Goal: Task Accomplishment & Management: Use online tool/utility

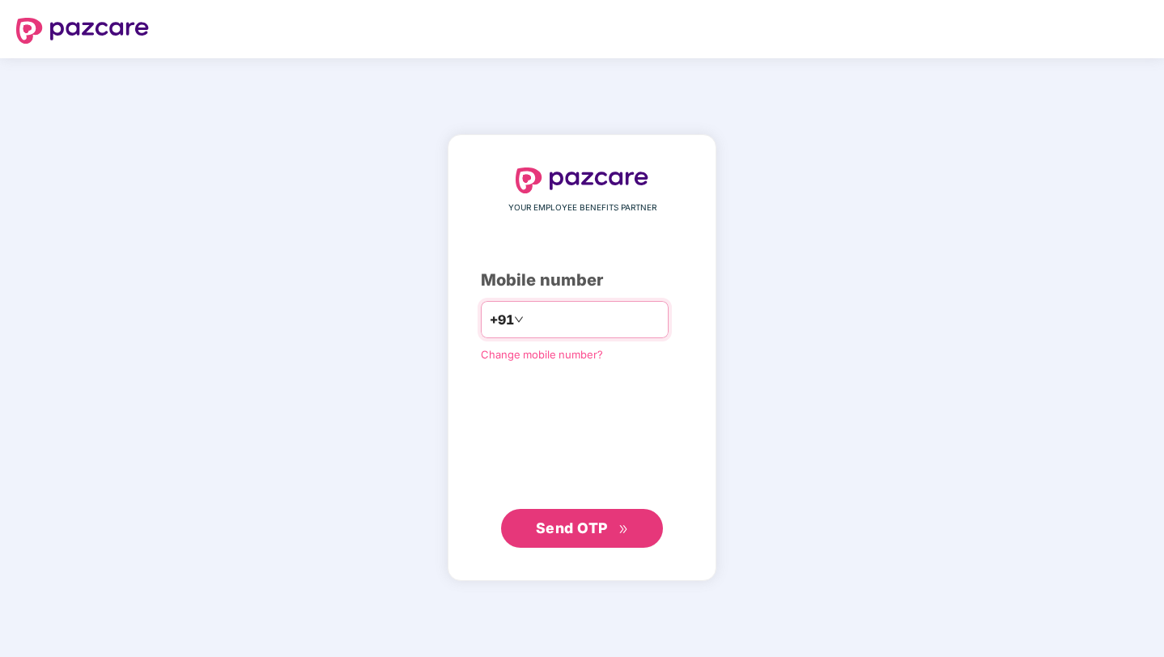
type input "**********"
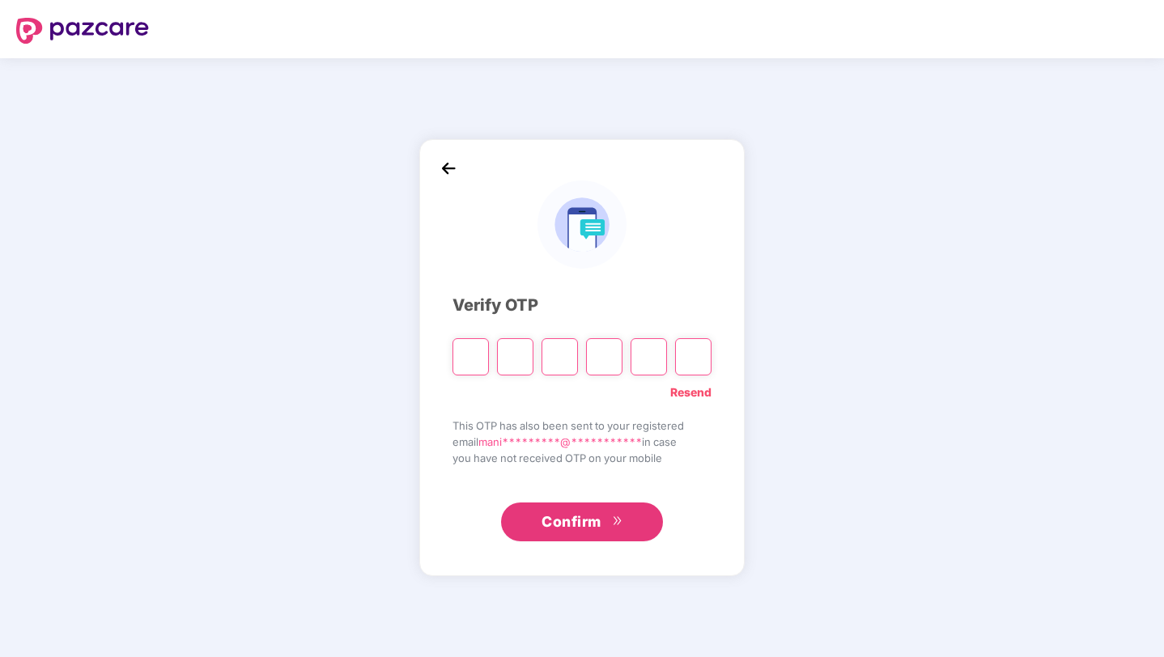
type input "*"
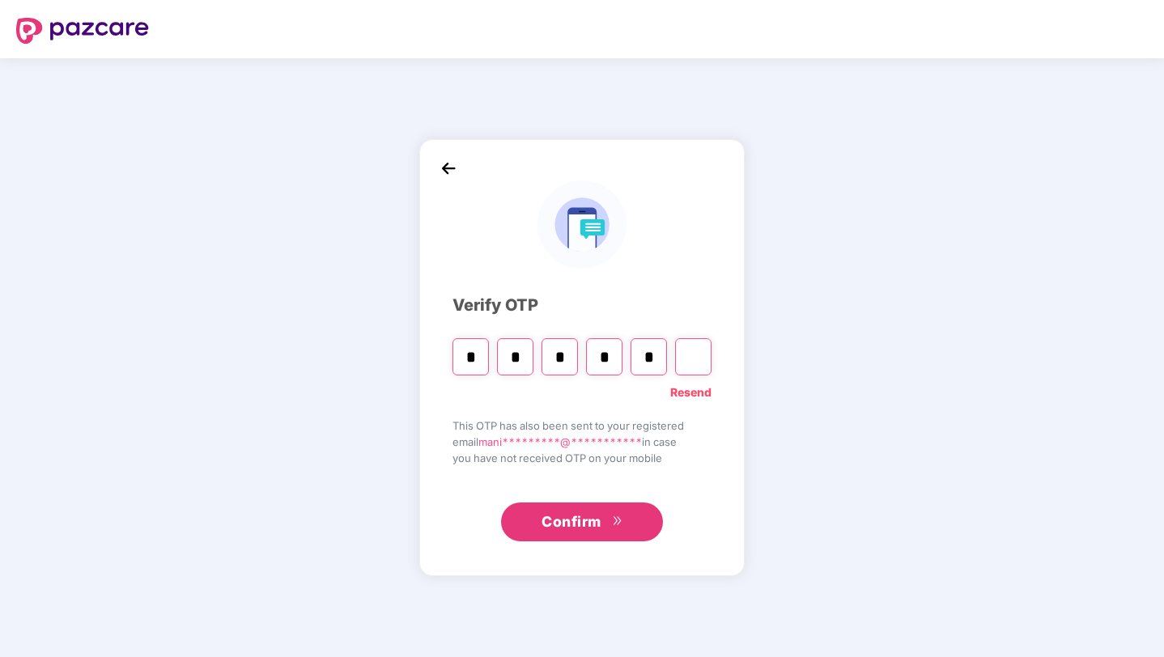
type input "*"
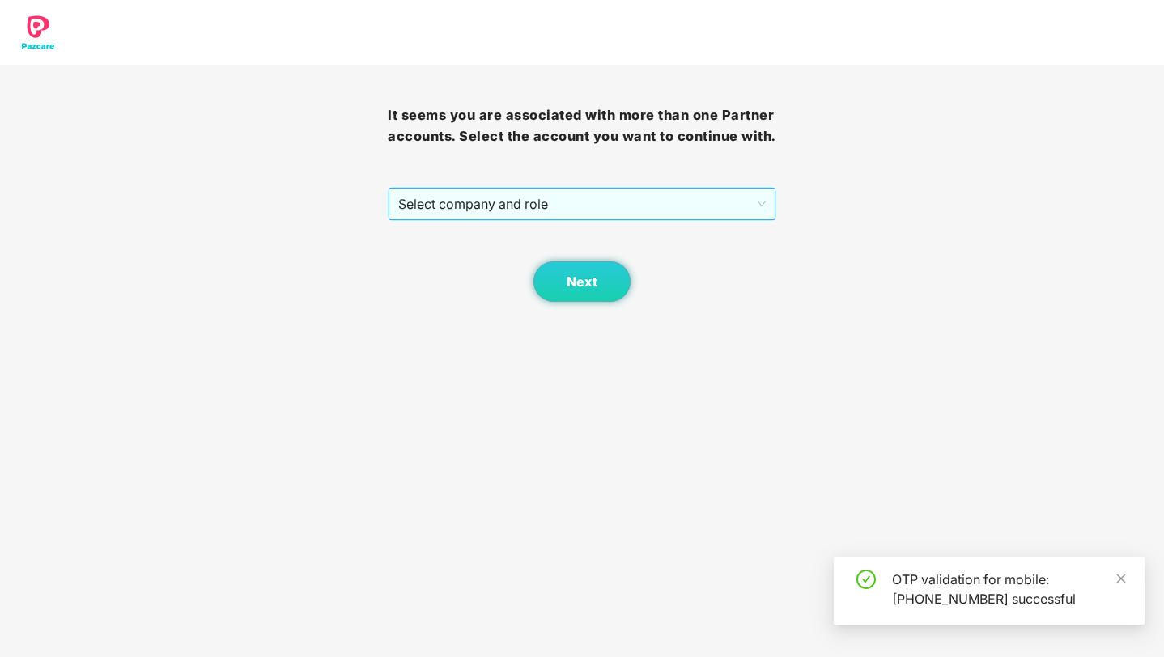
click at [529, 218] on span "Select company and role" at bounding box center [581, 204] width 367 height 31
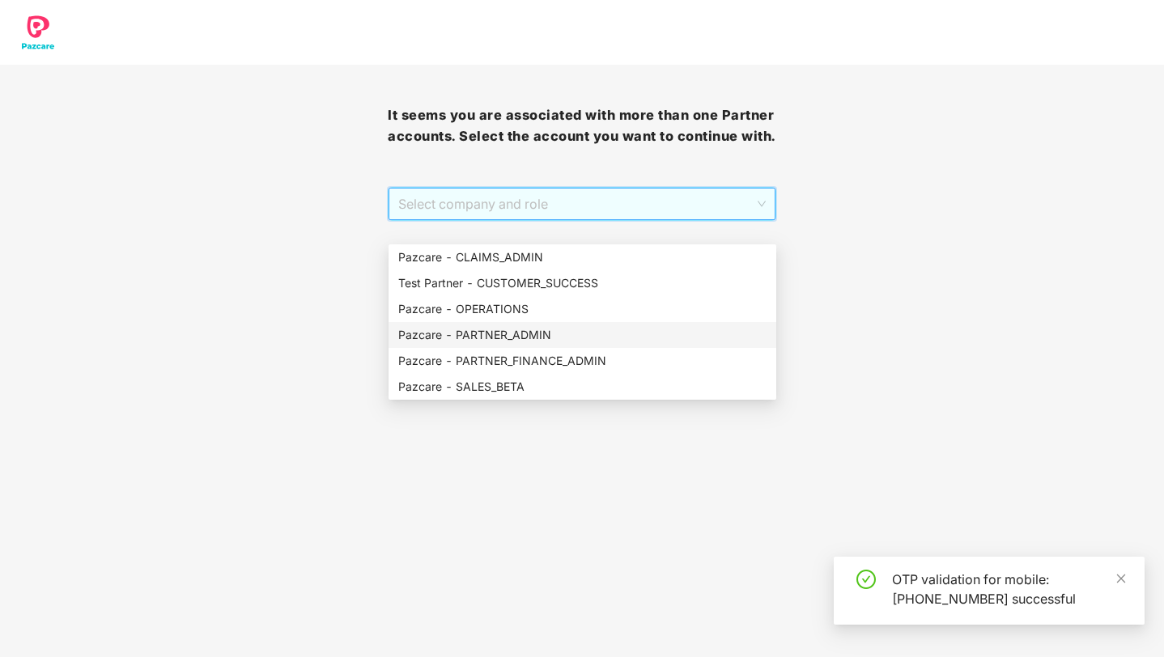
click at [509, 335] on div "Pazcare - PARTNER_ADMIN" at bounding box center [582, 335] width 368 height 18
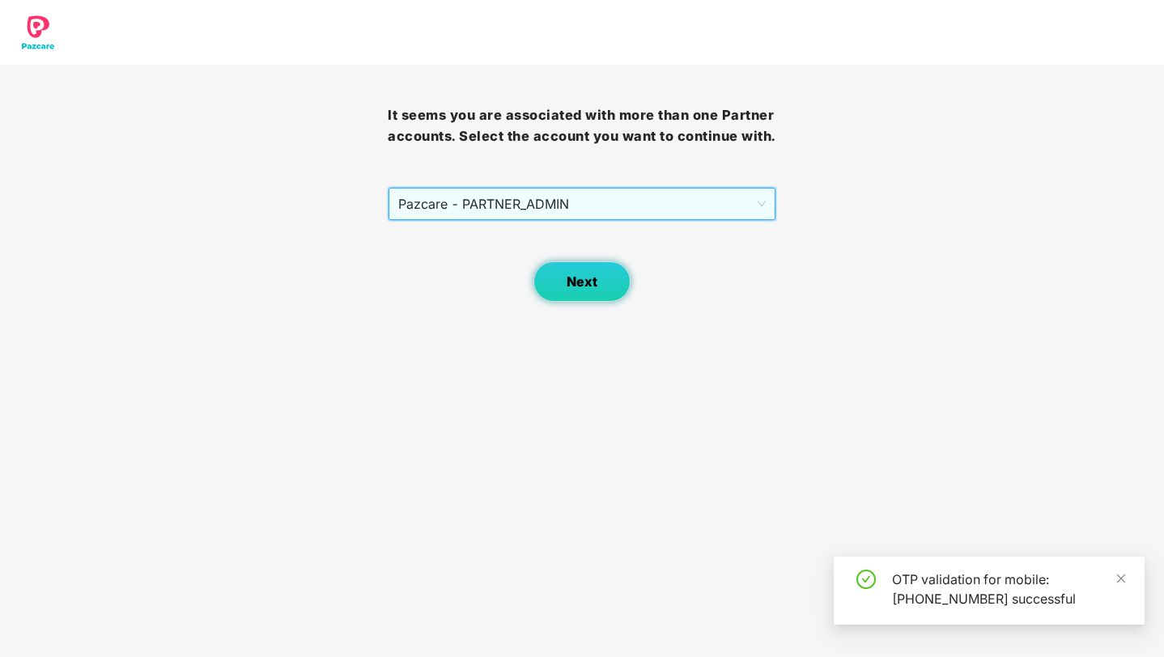
click at [602, 302] on button "Next" at bounding box center [581, 281] width 97 height 40
